Goal: Task Accomplishment & Management: Use online tool/utility

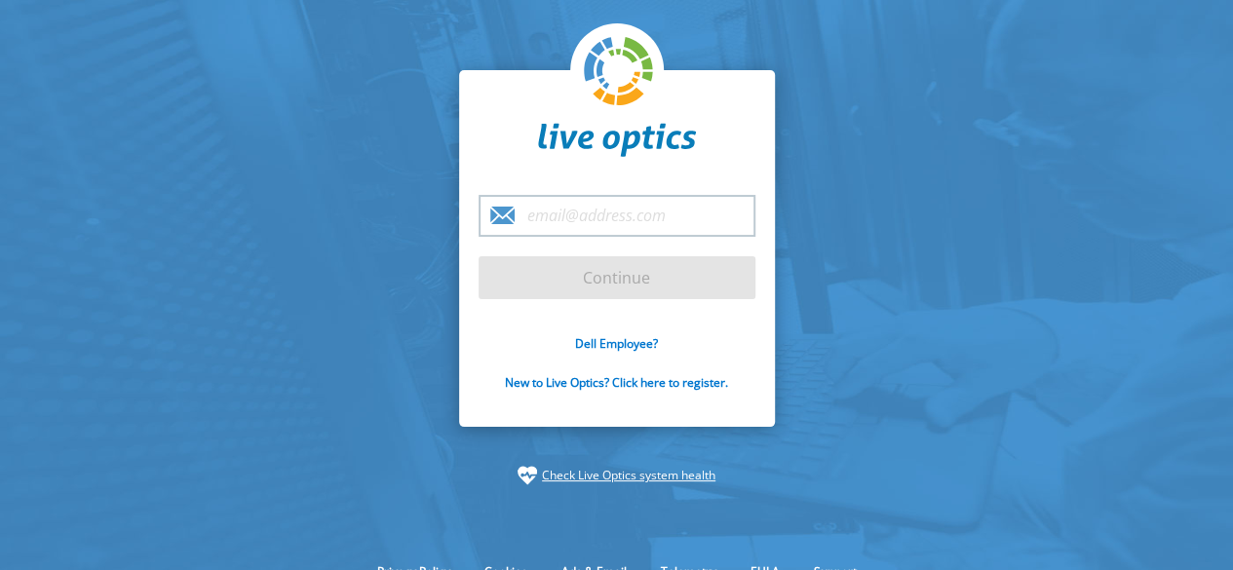
click at [537, 208] on input "email" at bounding box center [617, 216] width 277 height 42
type input "[EMAIL_ADDRESS][DOMAIN_NAME]"
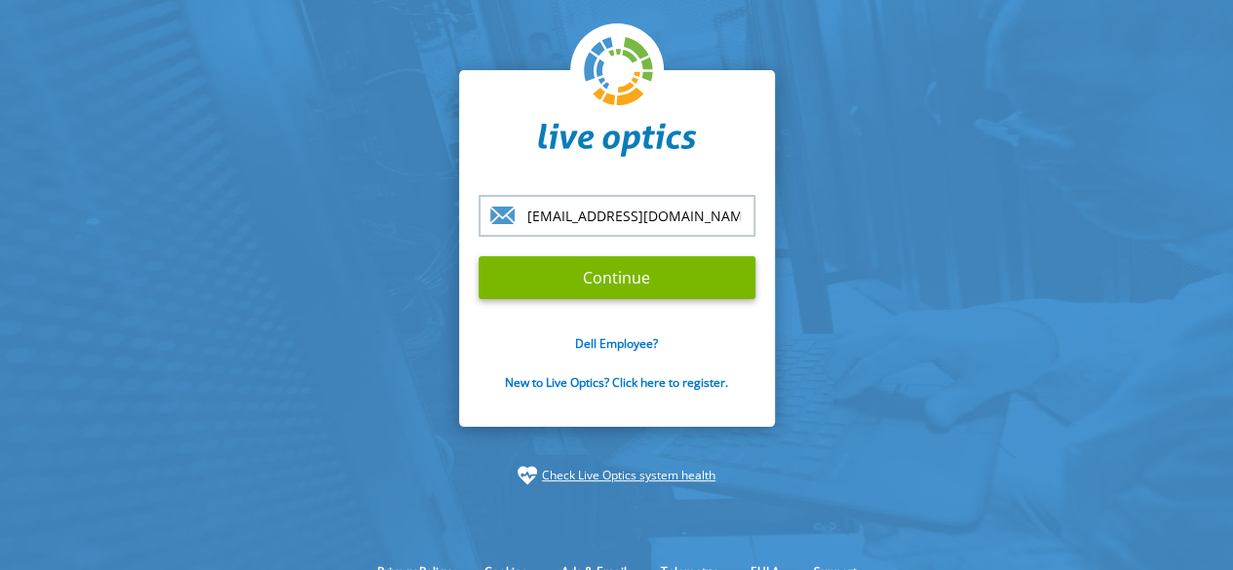
drag, startPoint x: 720, startPoint y: 225, endPoint x: 432, endPoint y: 255, distance: 290.1
click at [432, 255] on section "[EMAIL_ADDRESS][DOMAIN_NAME] Continue Dell Employee? New to Live Optics? Click …" at bounding box center [616, 278] width 1233 height 556
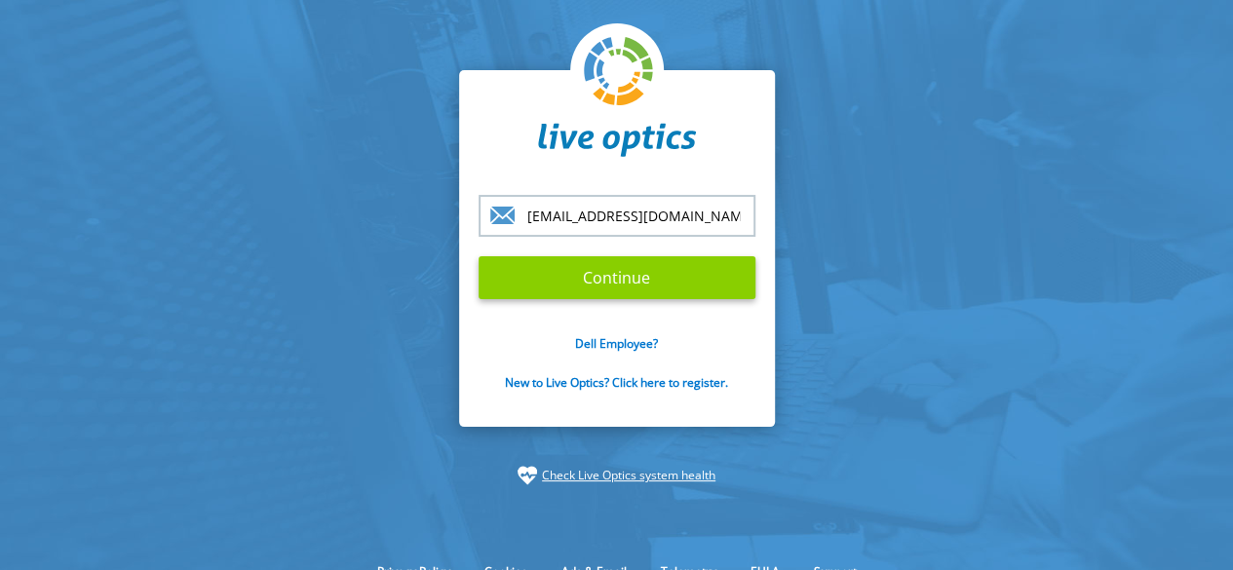
type input "[EMAIL_ADDRESS][DOMAIN_NAME]"
click at [587, 278] on input "Continue" at bounding box center [617, 277] width 277 height 43
click at [616, 292] on input "Continue" at bounding box center [617, 277] width 277 height 43
click at [634, 282] on input "Continue" at bounding box center [617, 277] width 277 height 43
click at [627, 281] on input "Continue" at bounding box center [617, 277] width 277 height 43
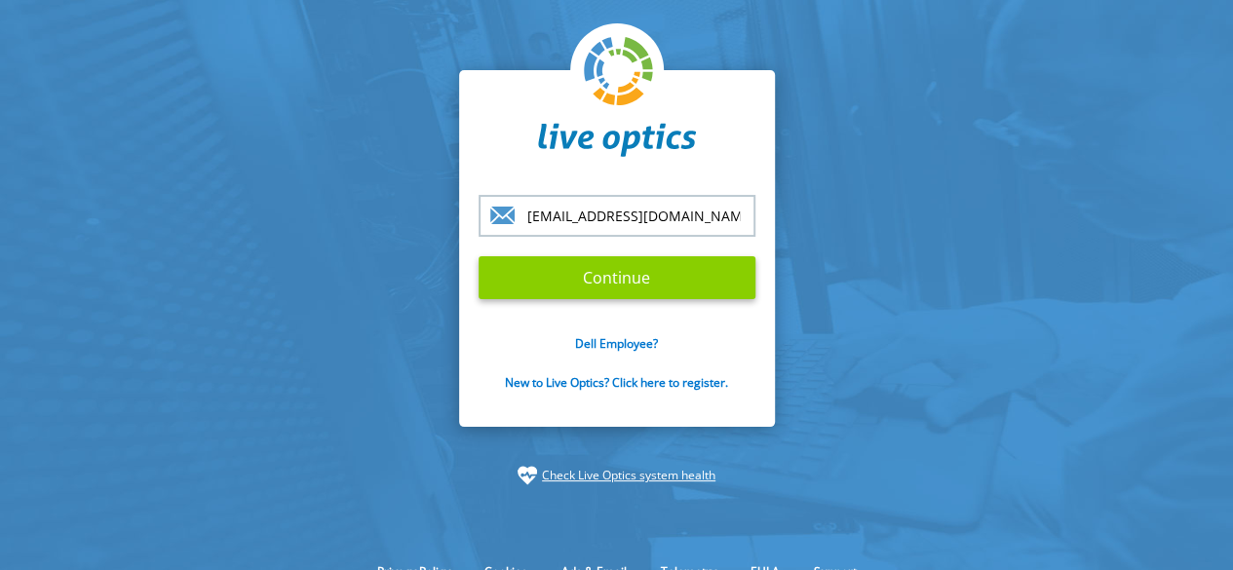
click at [643, 284] on input "Continue" at bounding box center [617, 277] width 277 height 43
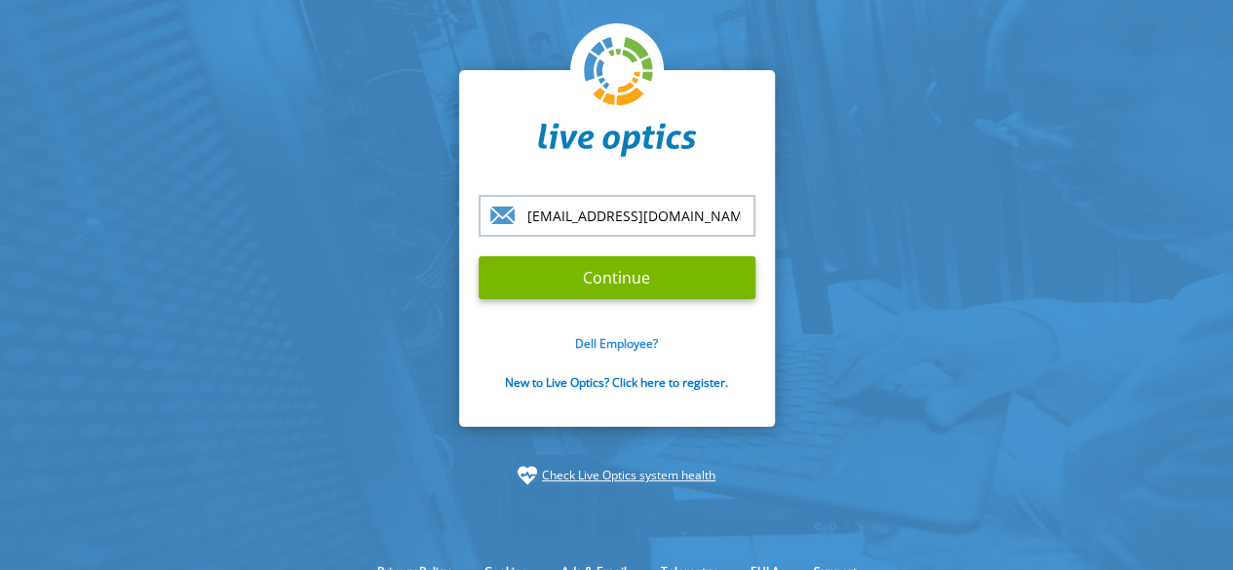
click at [616, 344] on link "Dell Employee?" at bounding box center [616, 343] width 83 height 17
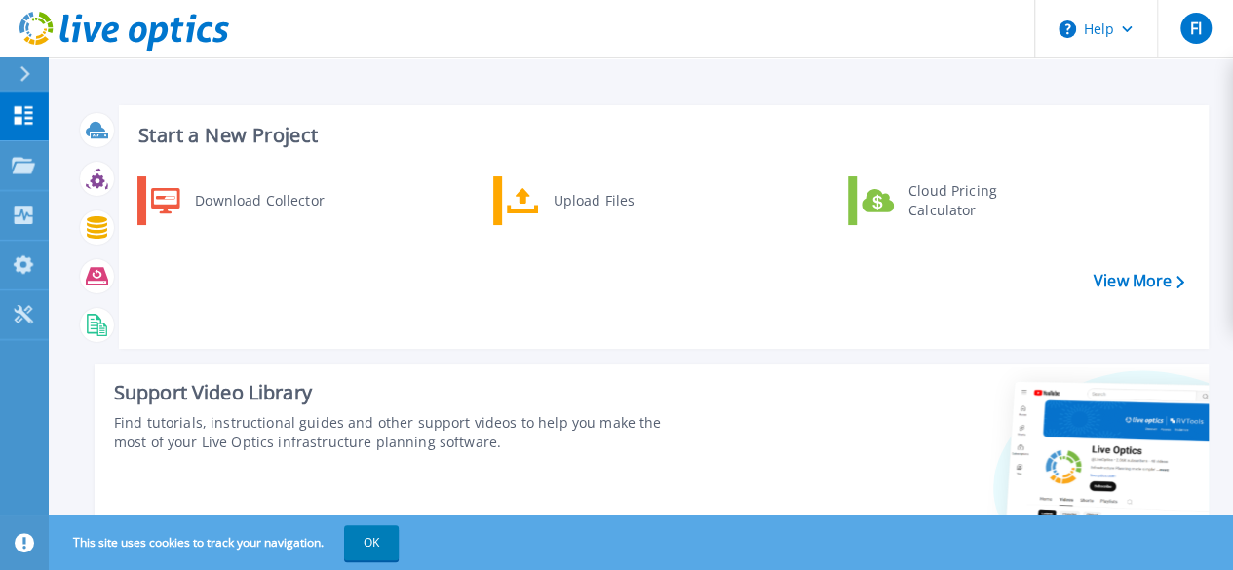
click at [714, 307] on div "Download Collector Upload Files Cloud Pricing Calculator" at bounding box center [661, 256] width 1076 height 168
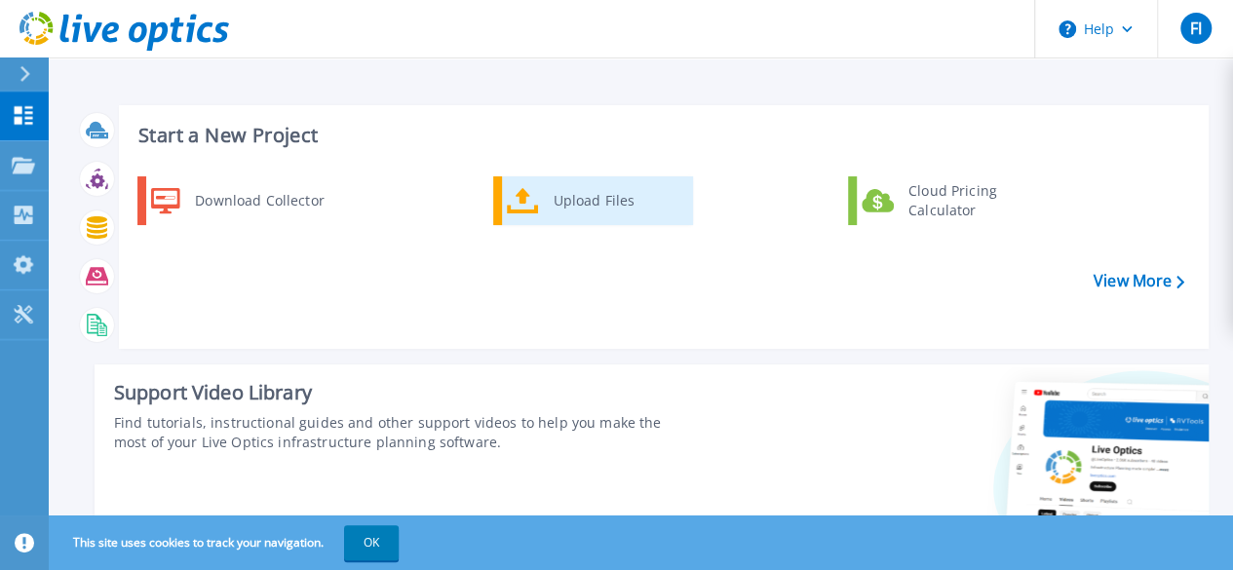
click at [628, 202] on div "Upload Files" at bounding box center [616, 200] width 144 height 39
